Goal: Task Accomplishment & Management: Complete application form

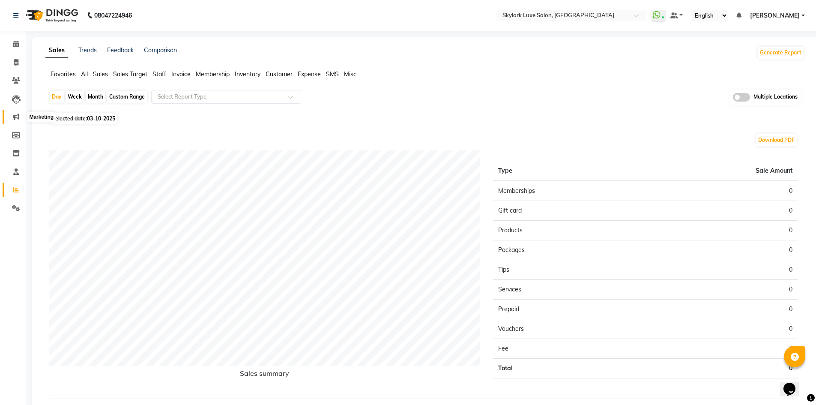
click at [13, 117] on span at bounding box center [16, 117] width 15 height 10
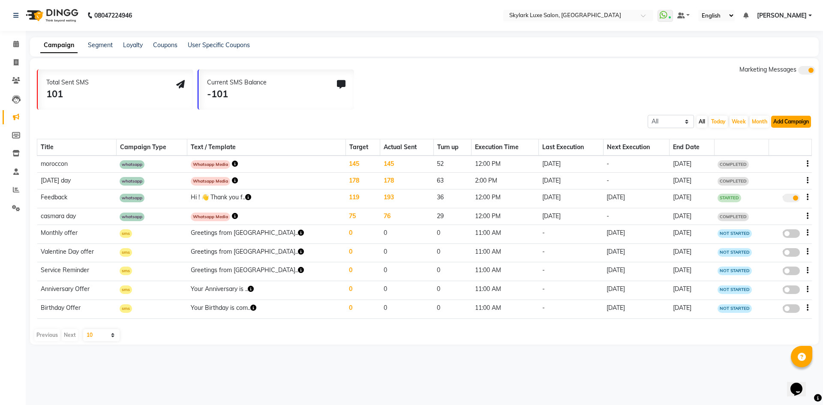
click at [798, 123] on button "Add Campaign" at bounding box center [791, 122] width 40 height 12
click at [795, 158] on div "WhatsApp (Direct)" at bounding box center [783, 161] width 72 height 13
select select "2"
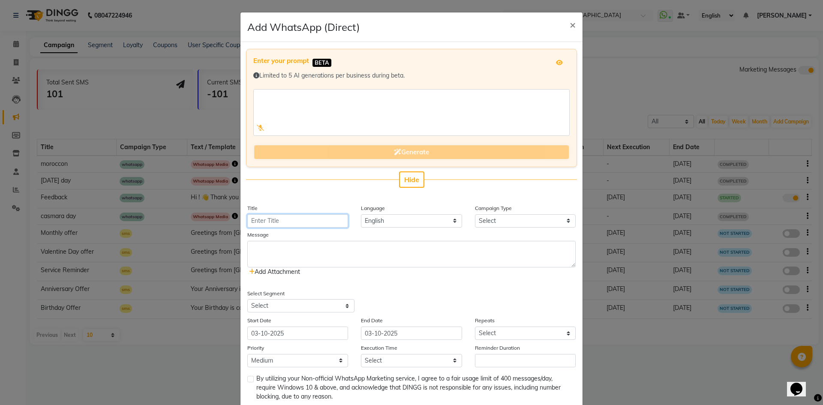
click at [307, 218] on input "Title" at bounding box center [297, 220] width 101 height 13
type input "Karwa Chauth"
click at [480, 222] on select "Select Birthday Anniversary Promotional Service reminder" at bounding box center [525, 220] width 101 height 13
select select "3"
click at [475, 214] on select "Select Birthday Anniversary Promotional Service reminder" at bounding box center [525, 220] width 101 height 13
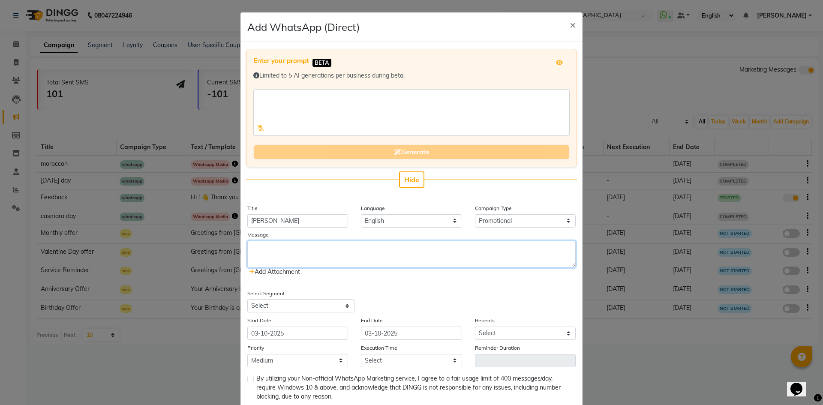
click at [261, 246] on textarea at bounding box center [411, 254] width 328 height 27
paste textarea "Team Skylark wishes you a very Happy Karwachauth!! Karwa Chauth Offer 4 Oct – 1…"
type textarea "Team Skylark wishes you a very Happy Karwachauth!! Karwa Chauth Offer 4 Oct – 1…"
click at [285, 273] on span "Add Attachment" at bounding box center [274, 272] width 51 height 8
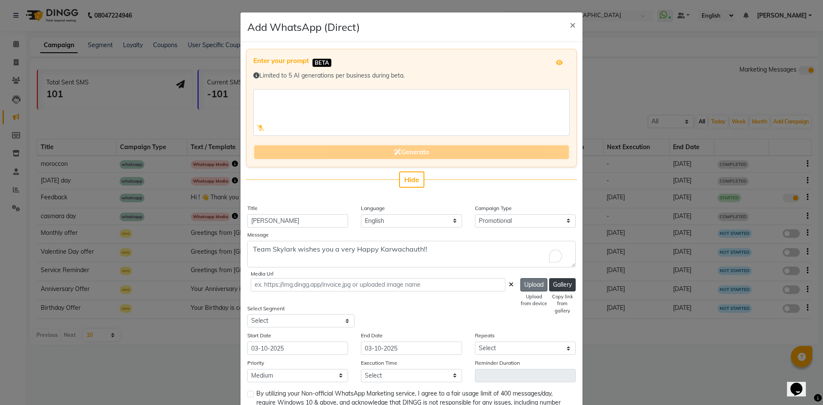
click at [525, 280] on button "Upload" at bounding box center [533, 284] width 27 height 13
type input "https://ww4.in/a?c=q3CO4l"
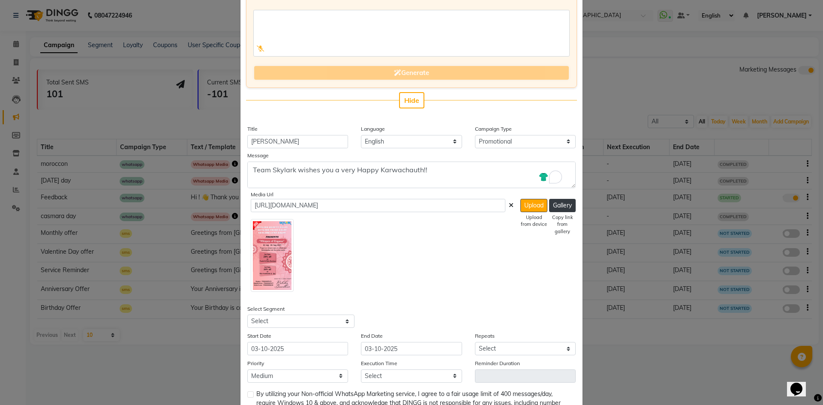
scroll to position [86, 0]
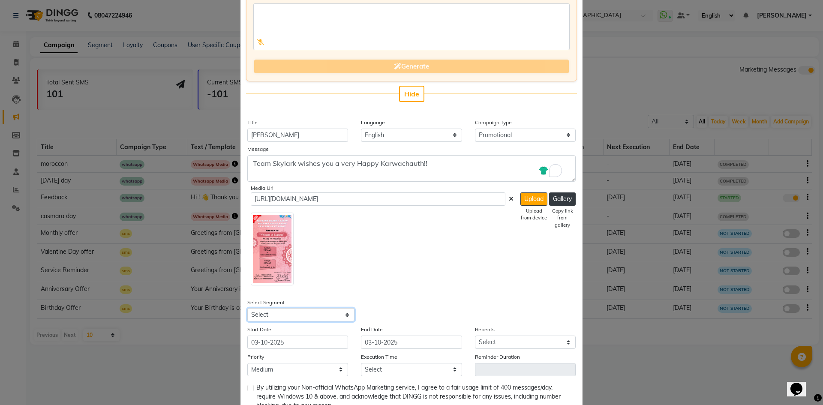
click at [316, 312] on select "Select All Customers All Male Customer All Female Customer All Members All Cust…" at bounding box center [300, 314] width 107 height 13
click at [247, 308] on select "Select All Customers All Male Customer All Female Customer All Members All Cust…" at bounding box center [300, 314] width 107 height 13
click at [279, 318] on select "Select All Customers All Male Customer All Female Customer All Members All Cust…" at bounding box center [300, 314] width 107 height 13
select select "41552"
click at [247, 308] on select "Select All Customers All Male Customer All Female Customer All Members All Cust…" at bounding box center [300, 314] width 107 height 13
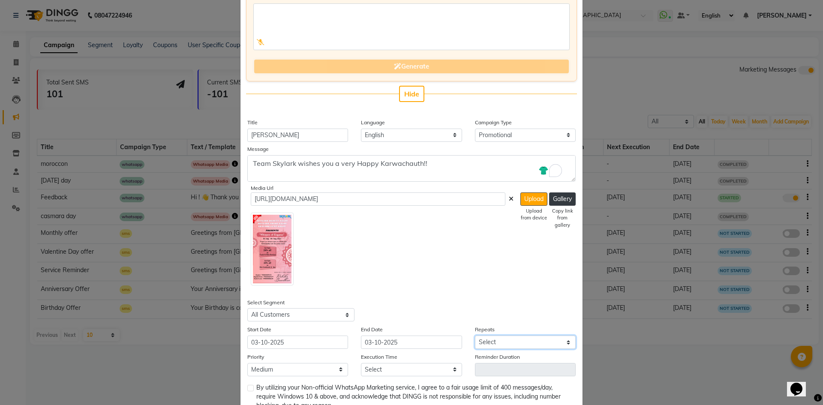
click at [483, 339] on select "Select Once Daily Alternate Day Weekly Monthly Yearly" at bounding box center [525, 342] width 101 height 13
select select "1"
click at [475, 336] on select "Select Once Daily Alternate Day Weekly Monthly Yearly" at bounding box center [525, 342] width 101 height 13
click at [299, 372] on select "Low Medium High" at bounding box center [297, 369] width 101 height 13
click at [247, 363] on select "Low Medium High" at bounding box center [297, 369] width 101 height 13
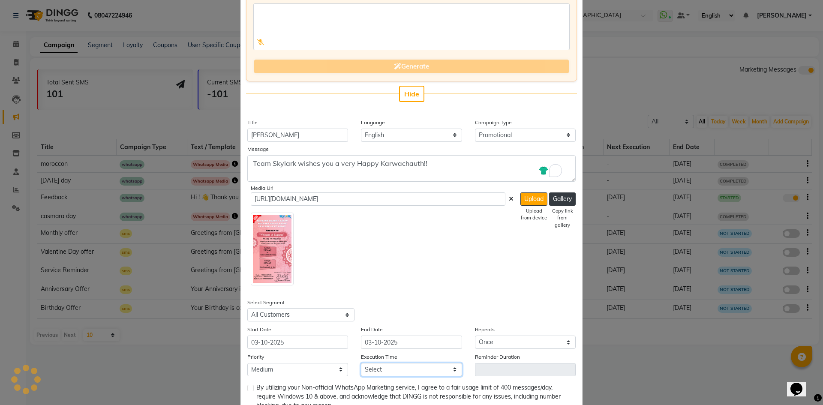
click at [404, 367] on select "Select 09:00 AM 09:15 AM 09:30 AM 09:45 AM 10:00 AM 10:15 AM 10:30 AM 10:45 AM …" at bounding box center [411, 369] width 101 height 13
select select "870"
click at [361, 363] on select "Select 09:00 AM 09:15 AM 09:30 AM 09:45 AM 10:00 AM 10:15 AM 10:30 AM 10:45 AM …" at bounding box center [411, 369] width 101 height 13
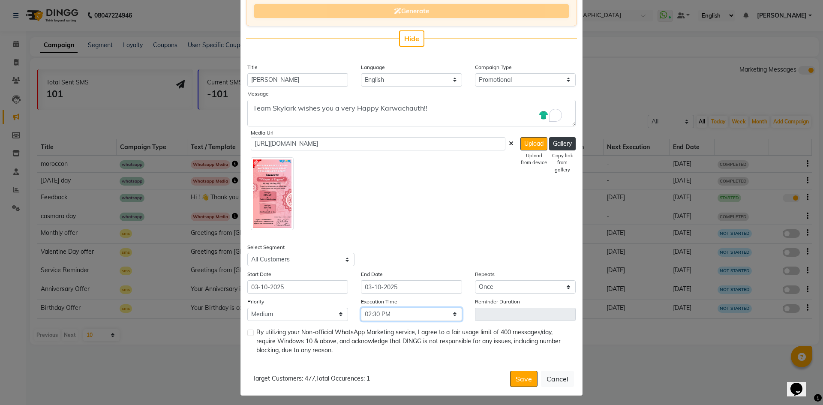
scroll to position [144, 0]
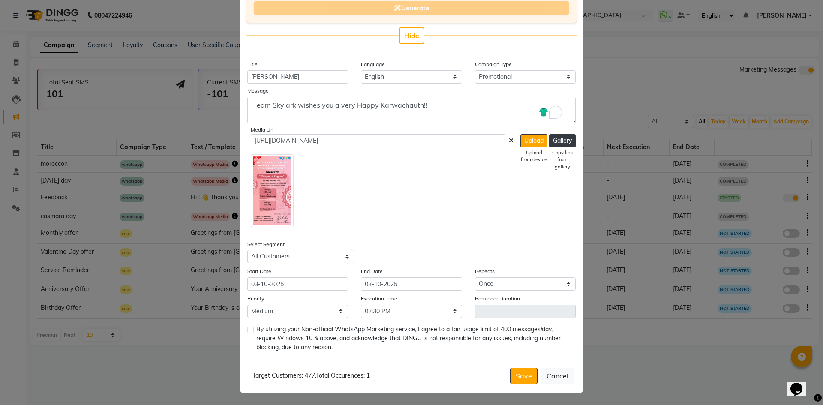
click at [248, 331] on label at bounding box center [250, 330] width 6 height 6
click at [248, 331] on input "checkbox" at bounding box center [250, 330] width 6 height 6
checkbox input "true"
click at [525, 381] on button "Save" at bounding box center [523, 376] width 27 height 16
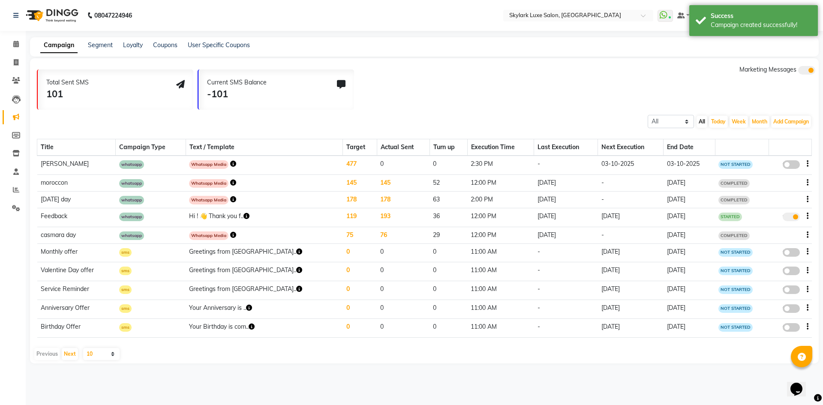
click at [786, 164] on span at bounding box center [791, 164] width 17 height 9
click at [794, 166] on input "false" at bounding box center [794, 166] width 0 height 0
select select "3"
select select "41552"
select select "1"
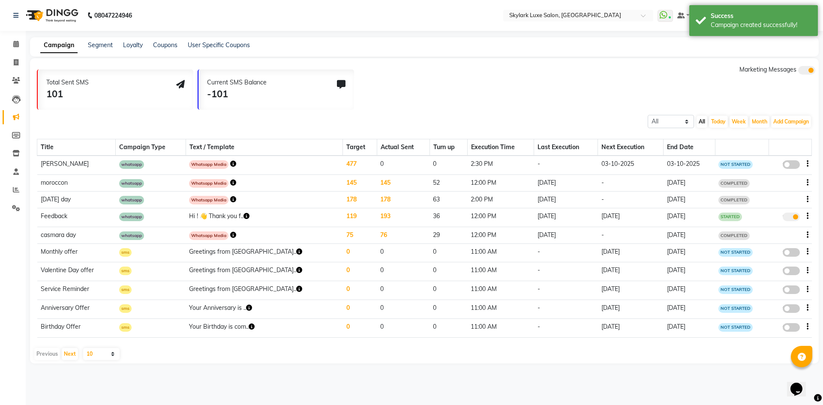
select select "2"
select select "870"
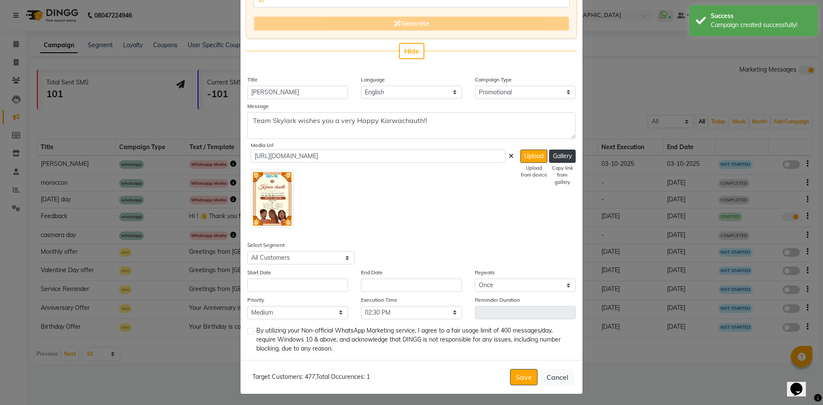
scroll to position [130, 0]
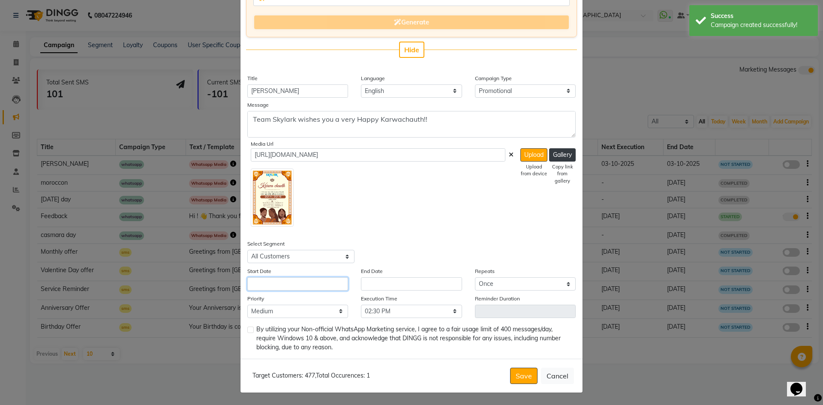
click at [319, 281] on input "text" at bounding box center [297, 283] width 101 height 13
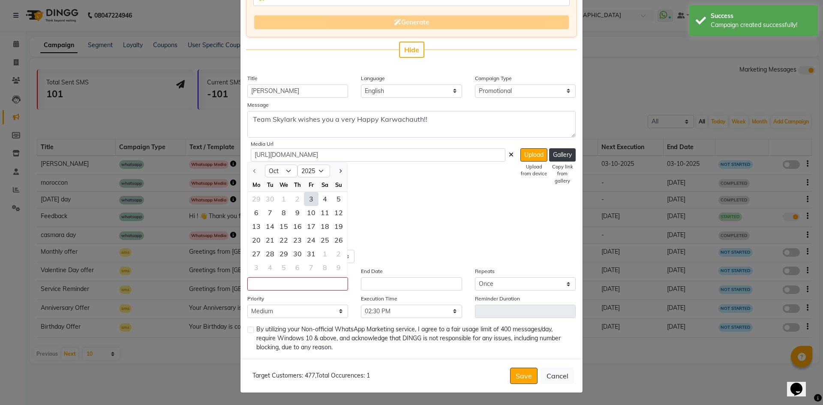
click at [309, 202] on div "3" at bounding box center [311, 199] width 14 height 14
type input "03-10-2025"
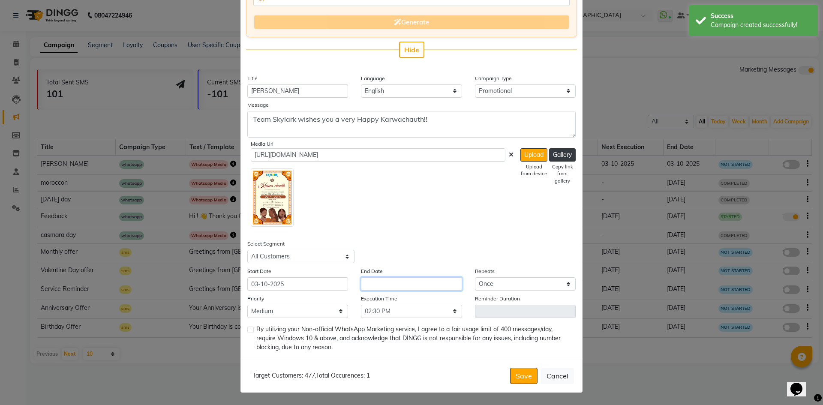
click at [387, 277] on input "text" at bounding box center [411, 283] width 101 height 13
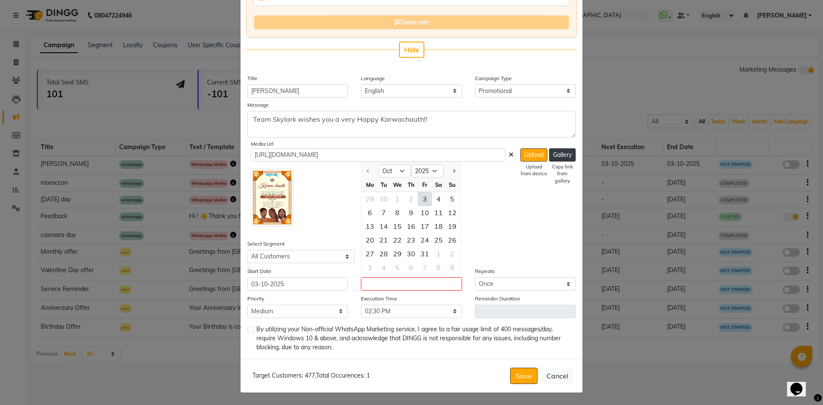
click at [420, 196] on div "3" at bounding box center [425, 199] width 14 height 14
type input "03-10-2025"
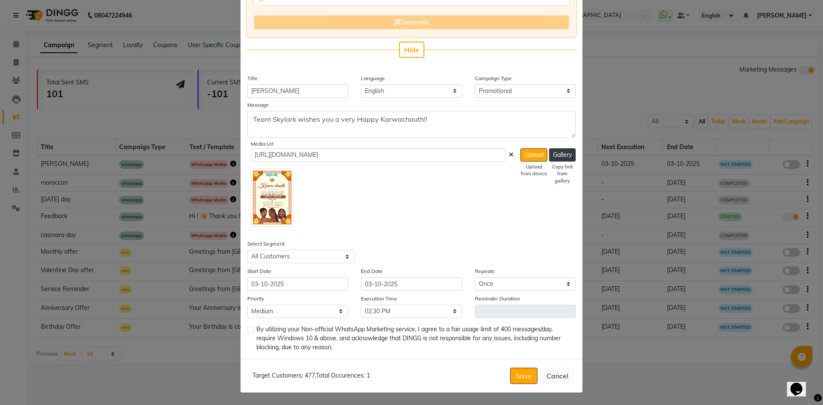
click at [247, 329] on label at bounding box center [250, 330] width 6 height 6
click at [247, 329] on input "checkbox" at bounding box center [250, 330] width 6 height 6
checkbox input "true"
click at [516, 377] on button "Save" at bounding box center [523, 376] width 27 height 16
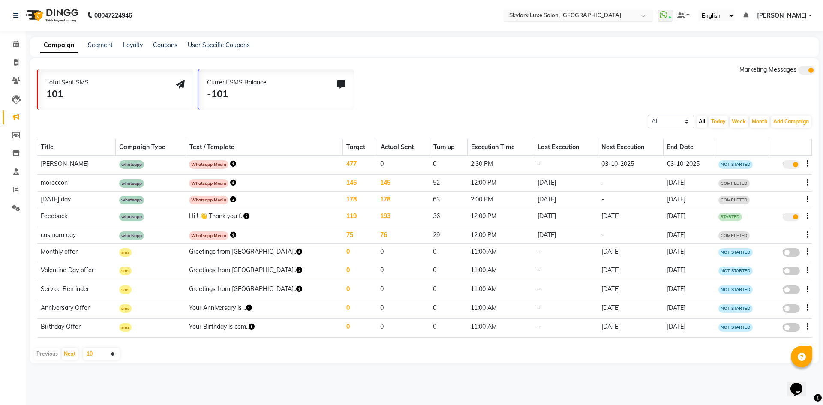
click at [589, 17] on input "text" at bounding box center [569, 16] width 124 height 9
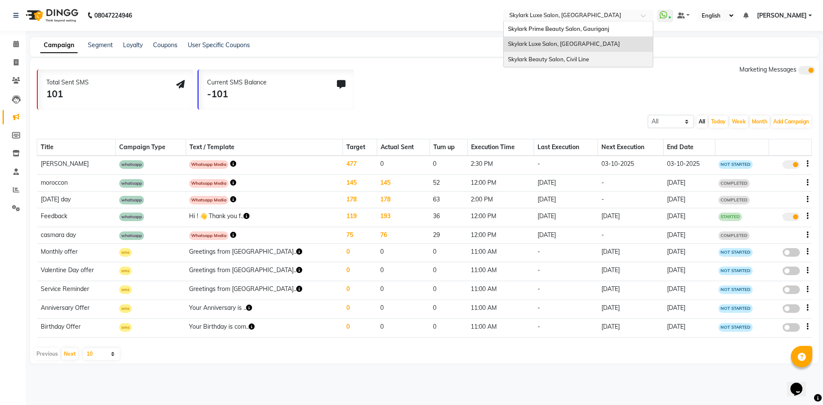
click at [579, 56] on span "Skylark Beauty Salon, Civil Line" at bounding box center [548, 59] width 81 height 7
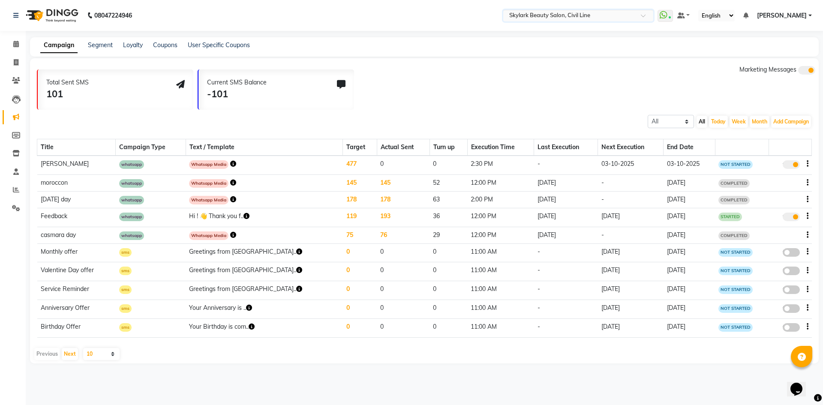
click at [565, 11] on div "× Skylark Beauty Salon, Civil Line" at bounding box center [549, 15] width 81 height 9
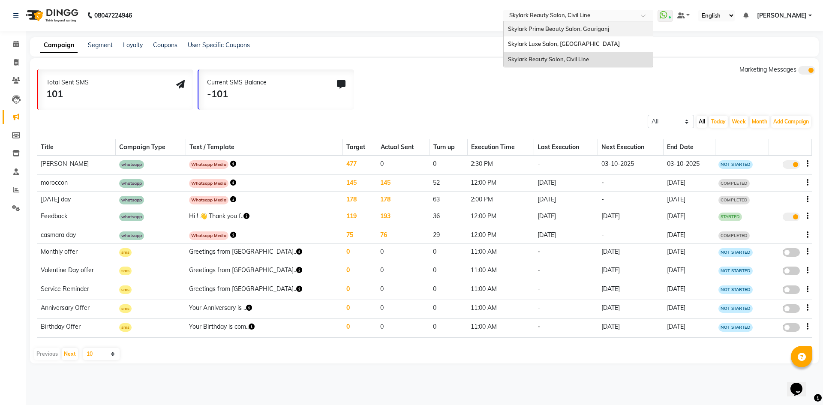
click at [565, 29] on span "Skylark Prime Beauty Salon, Gauriganj" at bounding box center [558, 28] width 101 height 7
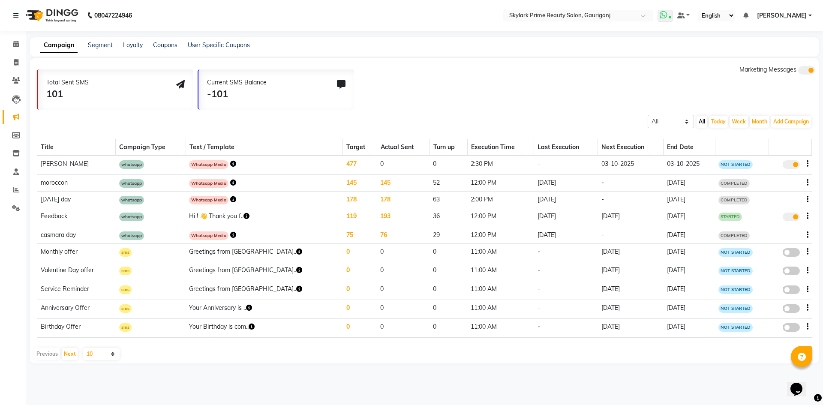
click at [664, 15] on icon at bounding box center [664, 15] width 8 height 9
